Goal: Find specific fact: Find specific fact

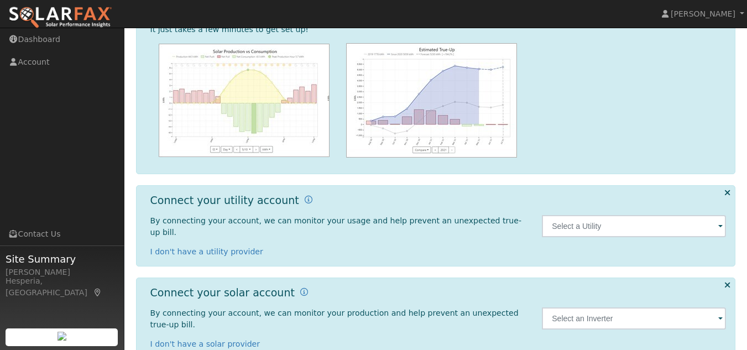
scroll to position [138, 0]
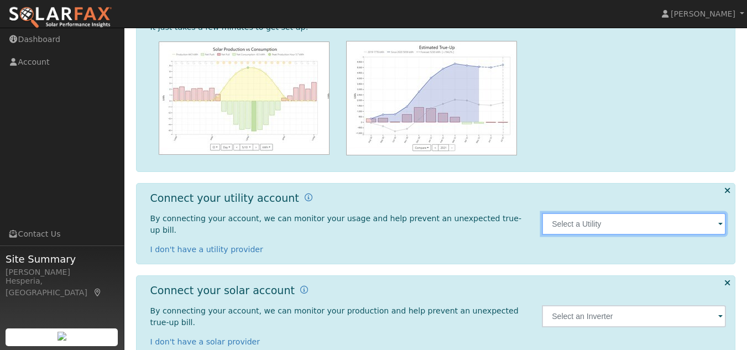
click at [650, 218] on input "text" at bounding box center [634, 224] width 184 height 22
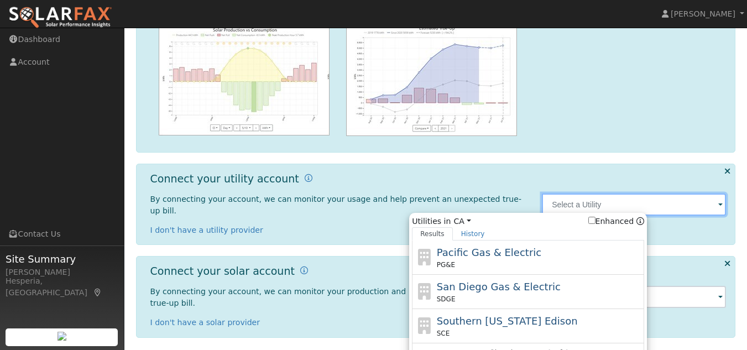
scroll to position [167, 0]
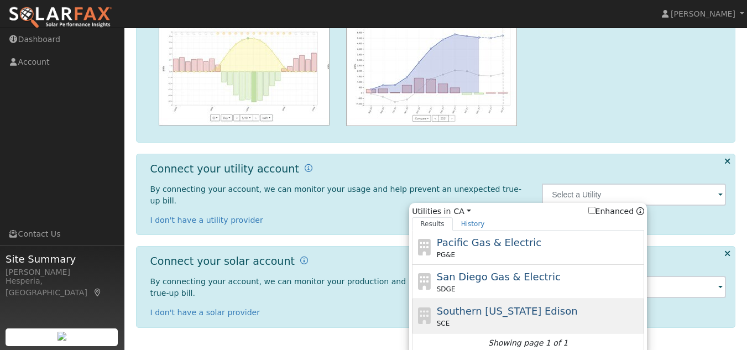
click at [528, 318] on div "SCE" at bounding box center [539, 323] width 205 height 10
type input "SCE"
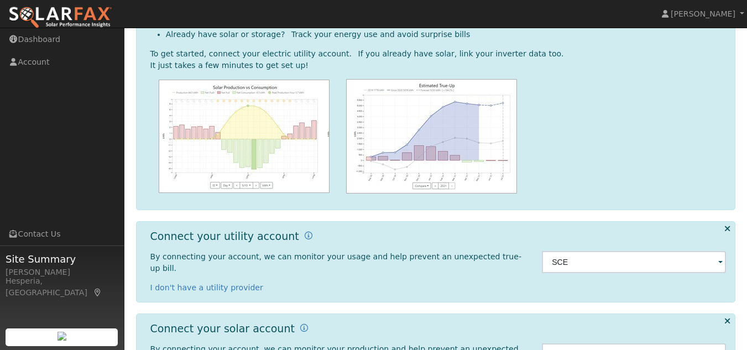
scroll to position [82, 0]
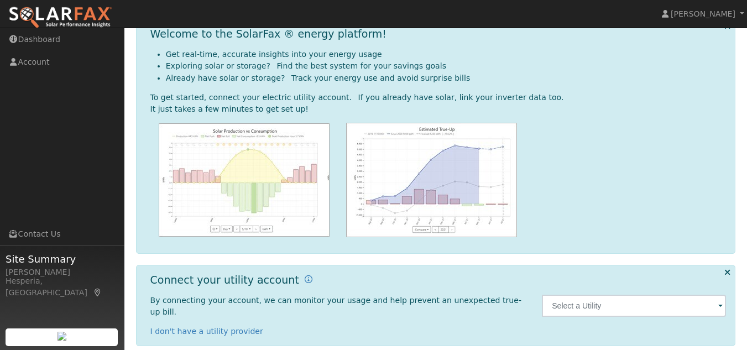
scroll to position [138, 0]
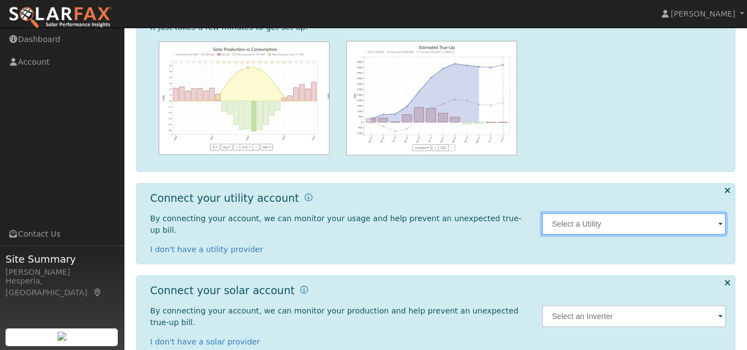
click at [596, 218] on input "text" at bounding box center [634, 224] width 184 height 22
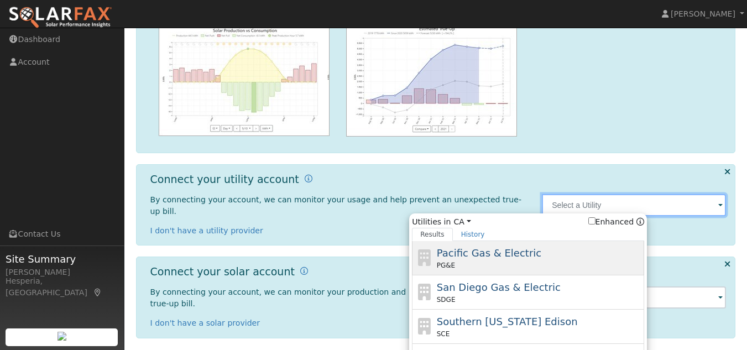
scroll to position [167, 0]
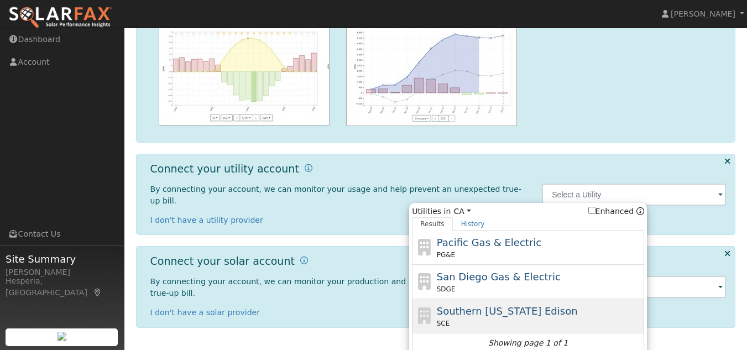
click at [538, 309] on span "Southern [US_STATE] Edison" at bounding box center [507, 311] width 141 height 12
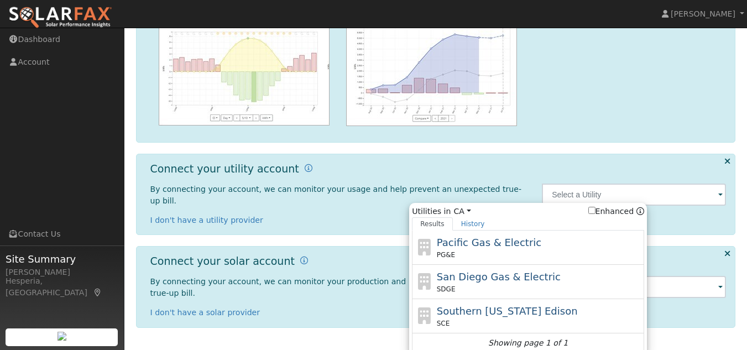
type input "SCE"
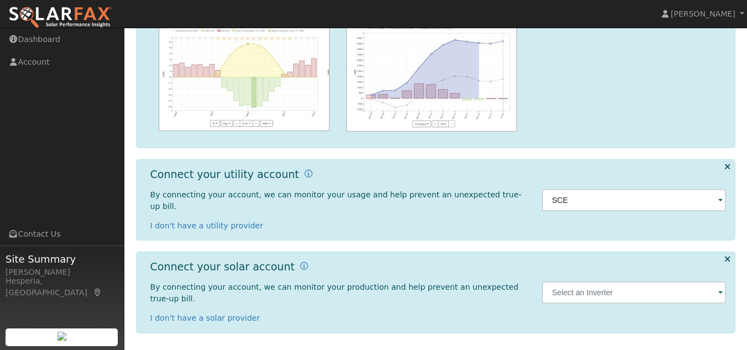
scroll to position [138, 0]
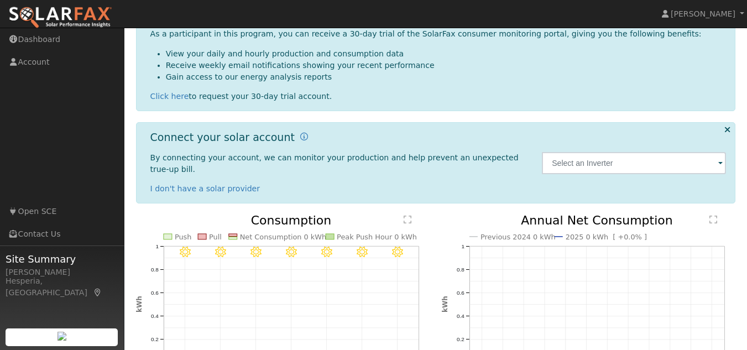
scroll to position [276, 0]
